Goal: Communication & Community: Share content

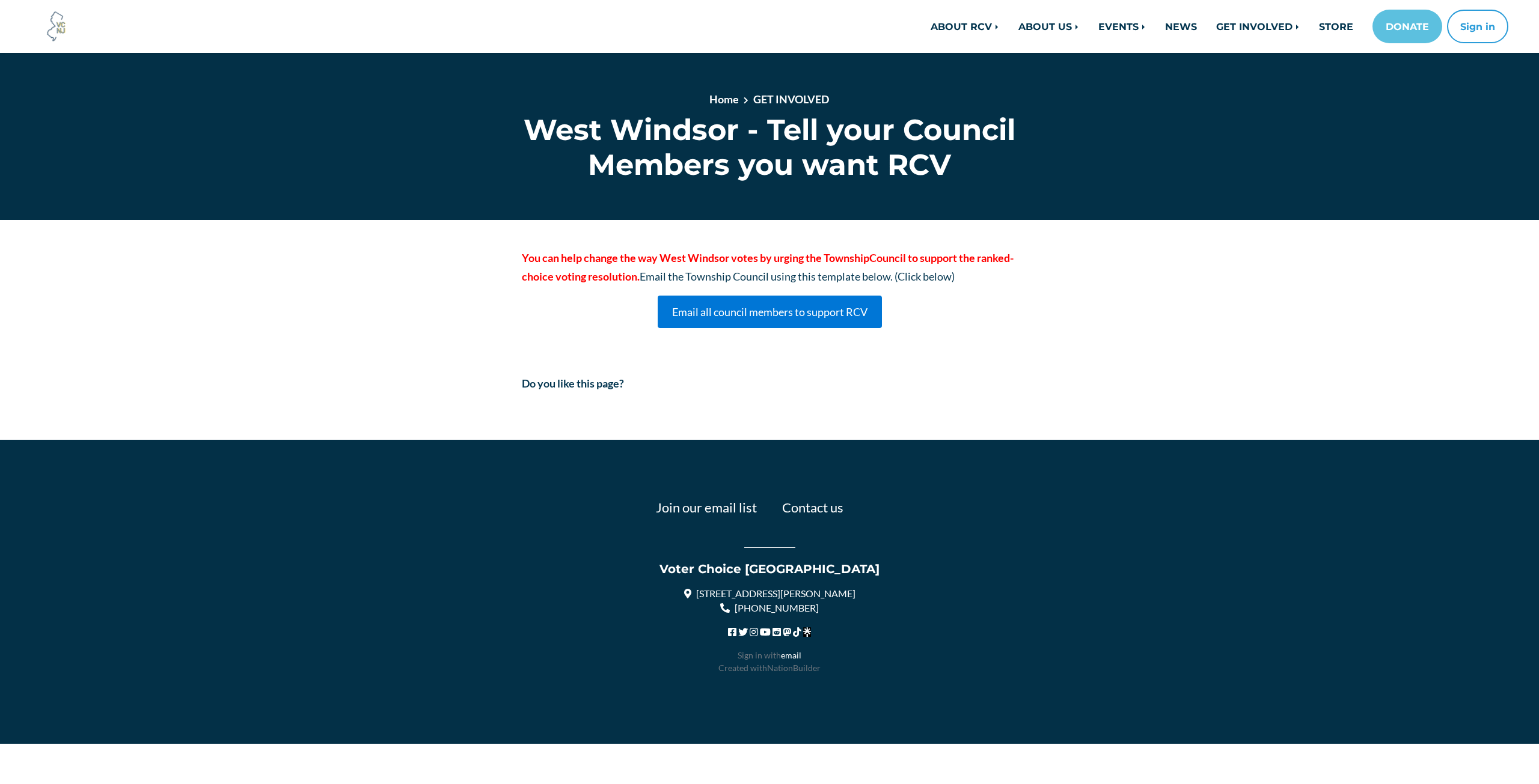
click at [768, 310] on link "Email all council members to support RCV" at bounding box center [770, 313] width 224 height 33
click at [761, 313] on link "Email all council members to support RCV" at bounding box center [770, 313] width 224 height 33
click at [769, 306] on link "Email all council members to support RCV" at bounding box center [770, 313] width 224 height 33
click at [769, 307] on link "Email all council members to support RCV" at bounding box center [770, 313] width 224 height 33
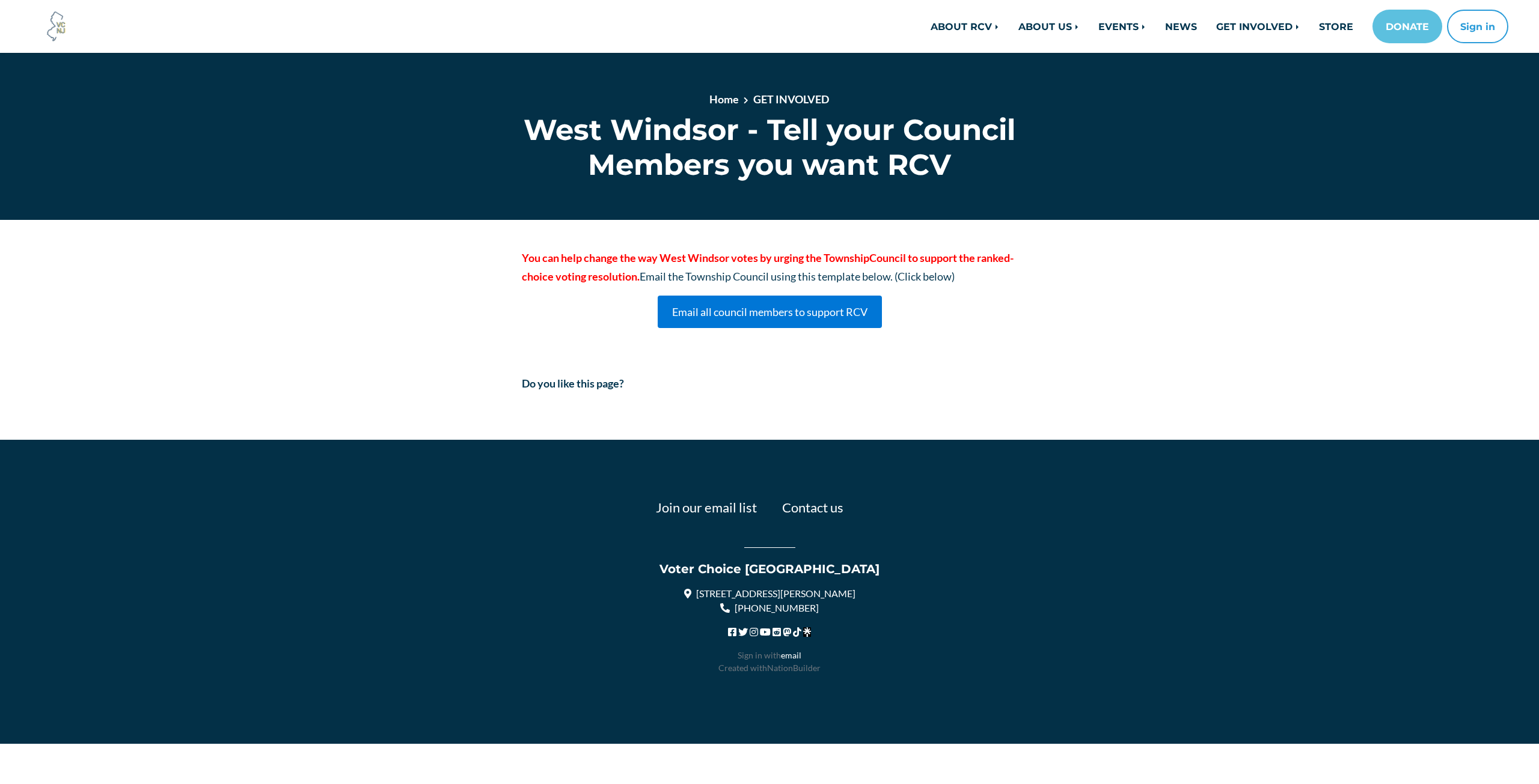
click at [769, 307] on link "Email all council members to support RCV" at bounding box center [770, 313] width 224 height 33
click at [774, 307] on link "Email all council members to support RCV" at bounding box center [770, 313] width 224 height 33
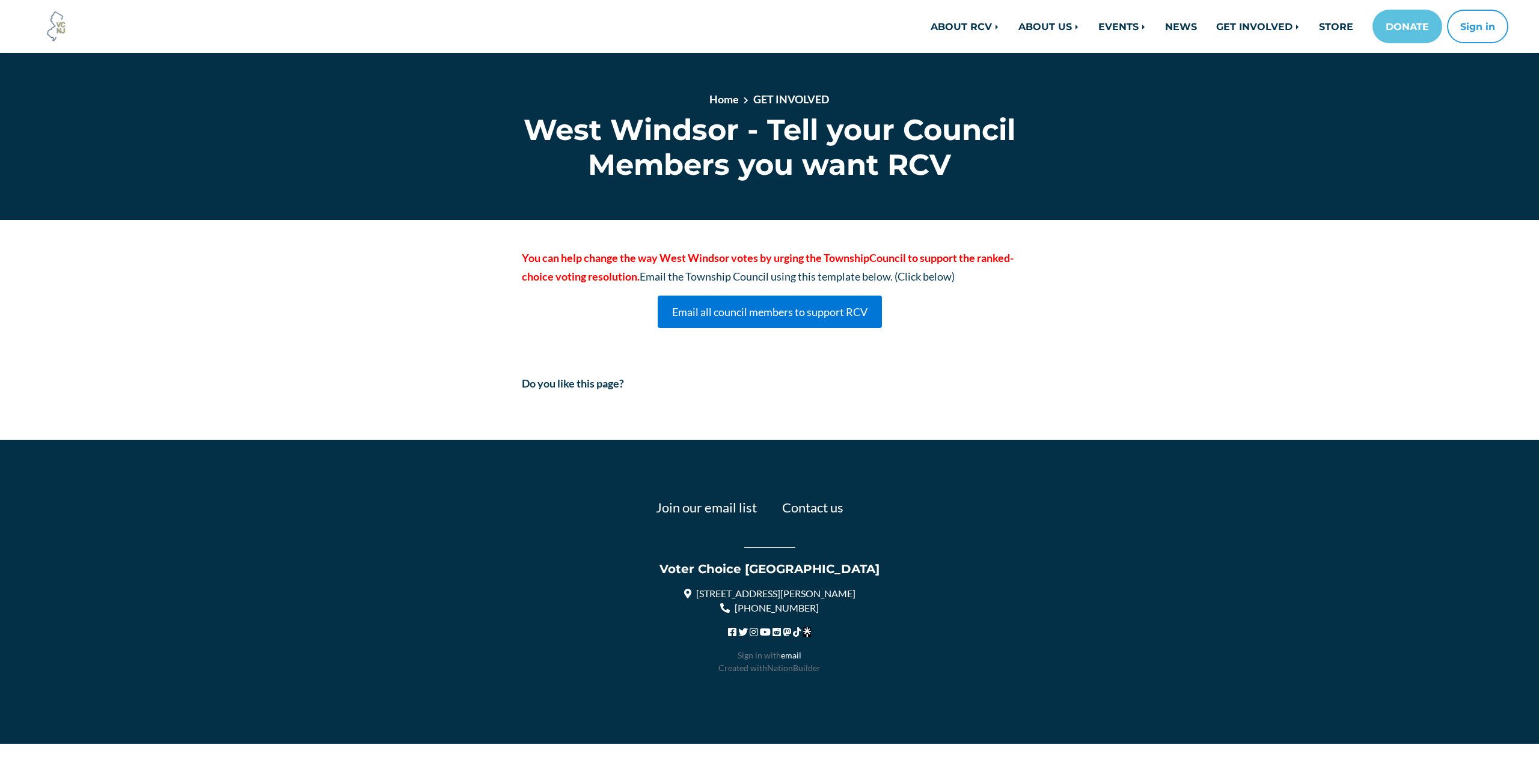
click at [743, 314] on link "Email all council members to support RCV" at bounding box center [770, 313] width 224 height 33
